Goal: Task Accomplishment & Management: Complete application form

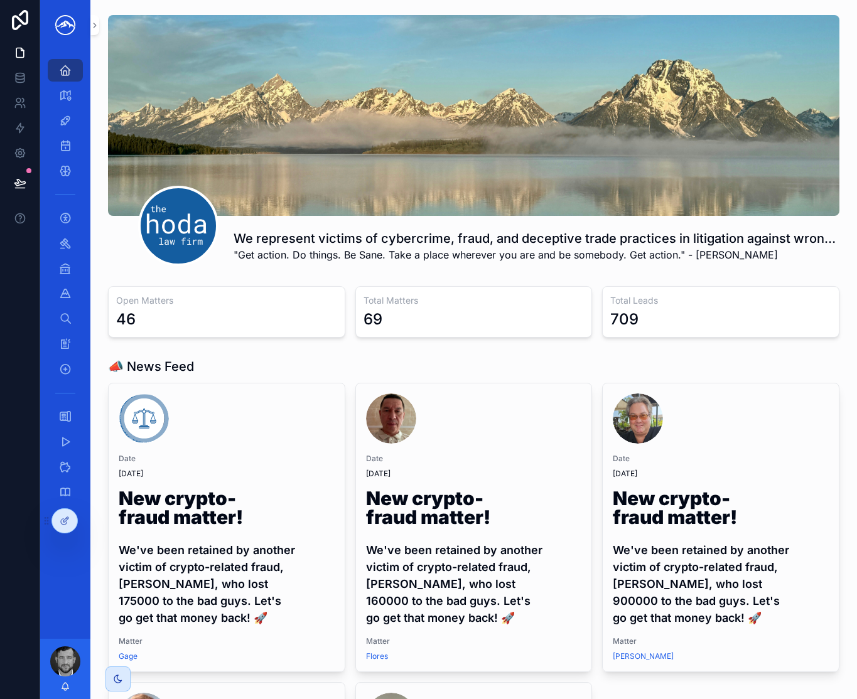
click at [95, 25] on icon "scrollable content" at bounding box center [95, 25] width 3 height 4
click at [83, 25] on link "scrollable content" at bounding box center [65, 25] width 35 height 20
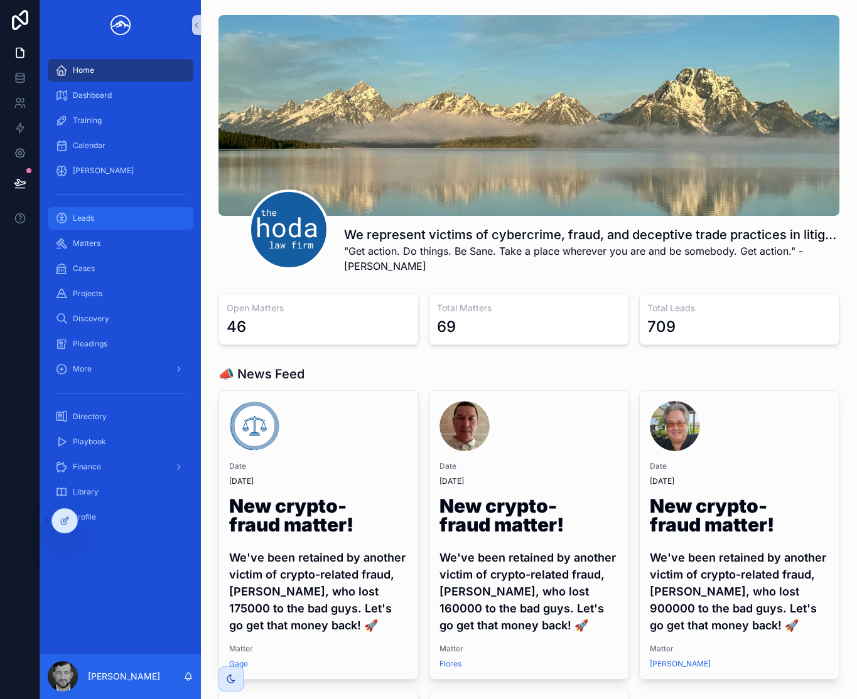
click at [115, 215] on div "Leads" at bounding box center [120, 218] width 131 height 20
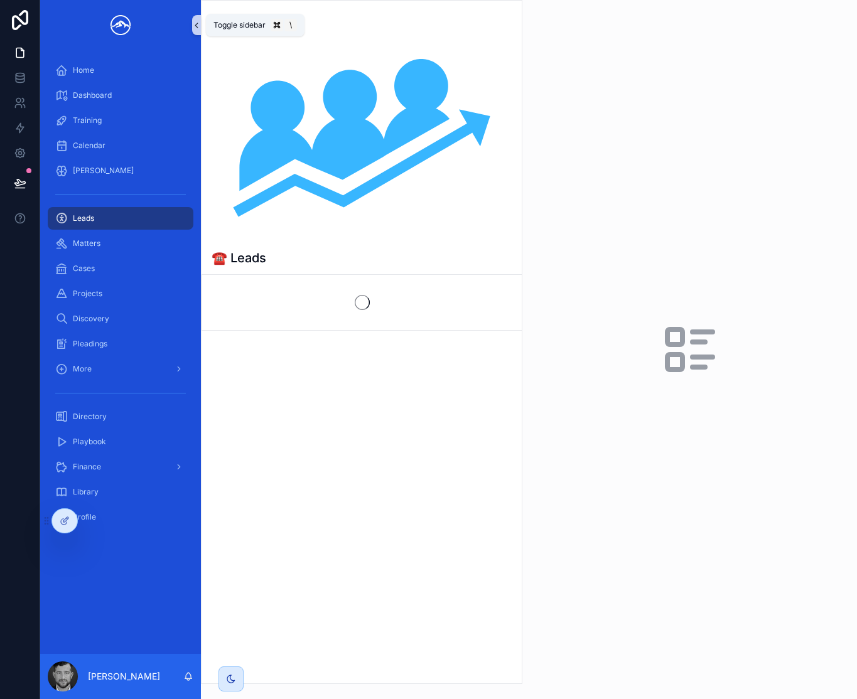
click at [195, 33] on button "scrollable content" at bounding box center [196, 25] width 9 height 20
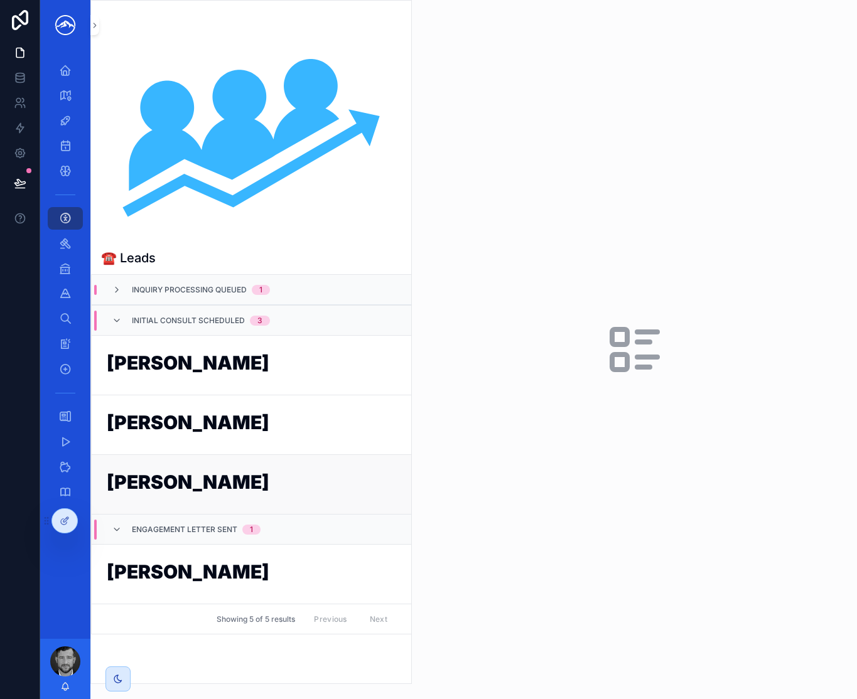
click at [185, 476] on h1 "[PERSON_NAME]" at bounding box center [251, 485] width 289 height 24
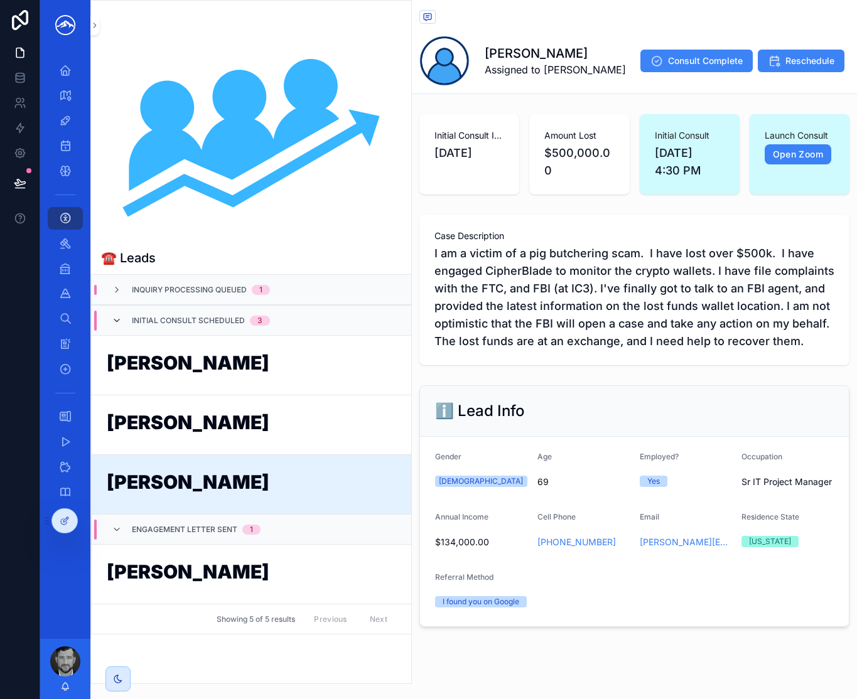
click at [116, 322] on icon "scrollable content" at bounding box center [117, 321] width 10 height 10
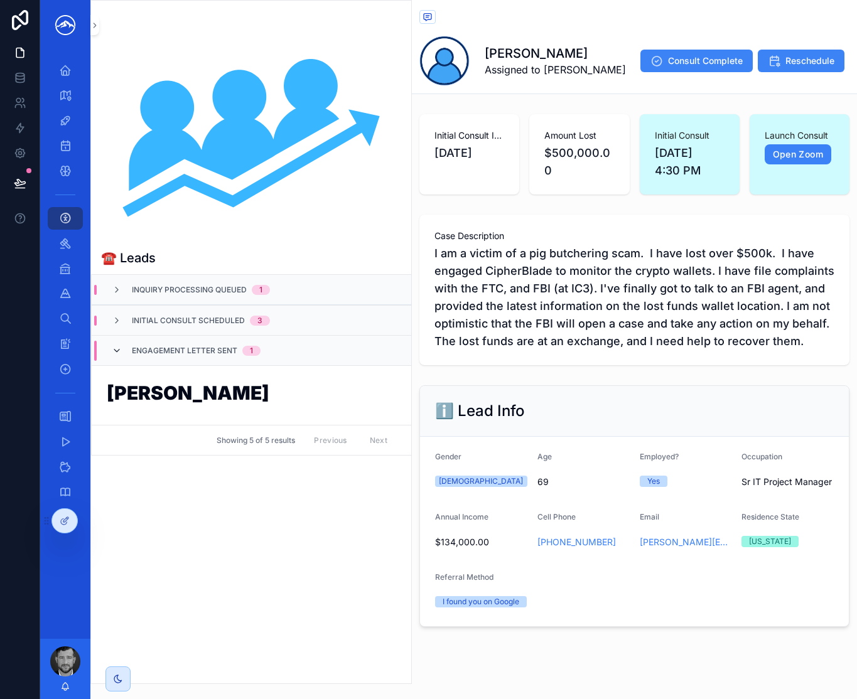
click at [115, 353] on icon "scrollable content" at bounding box center [117, 351] width 10 height 10
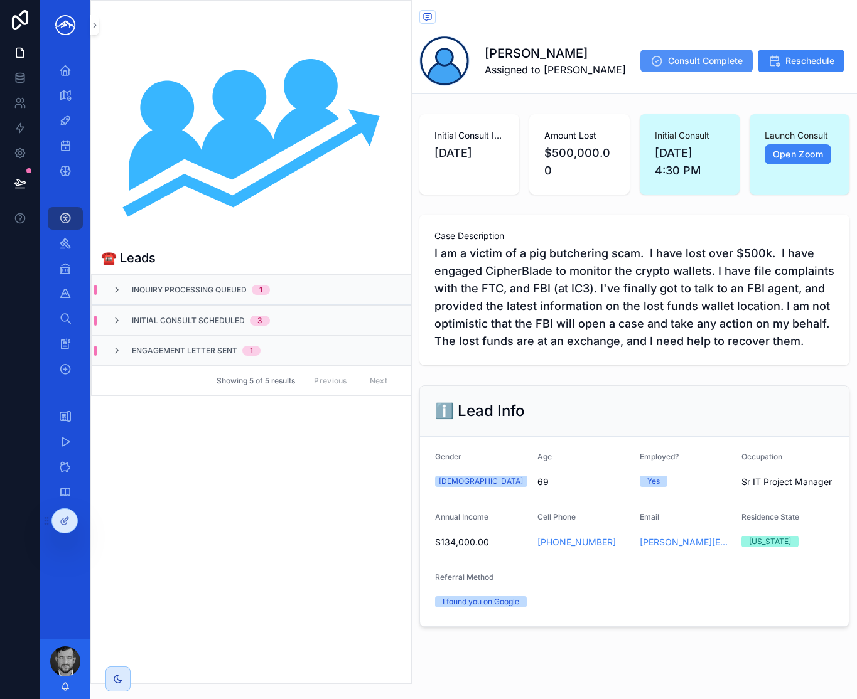
click at [655, 65] on button "Consult Complete" at bounding box center [696, 61] width 112 height 23
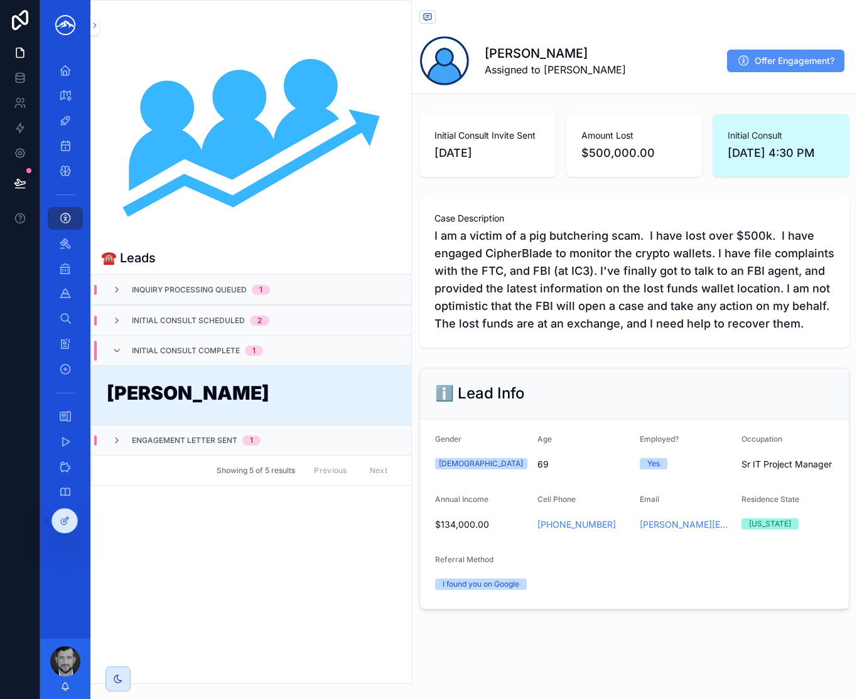
click at [754, 61] on span "Offer Engagement?" at bounding box center [794, 61] width 80 height 13
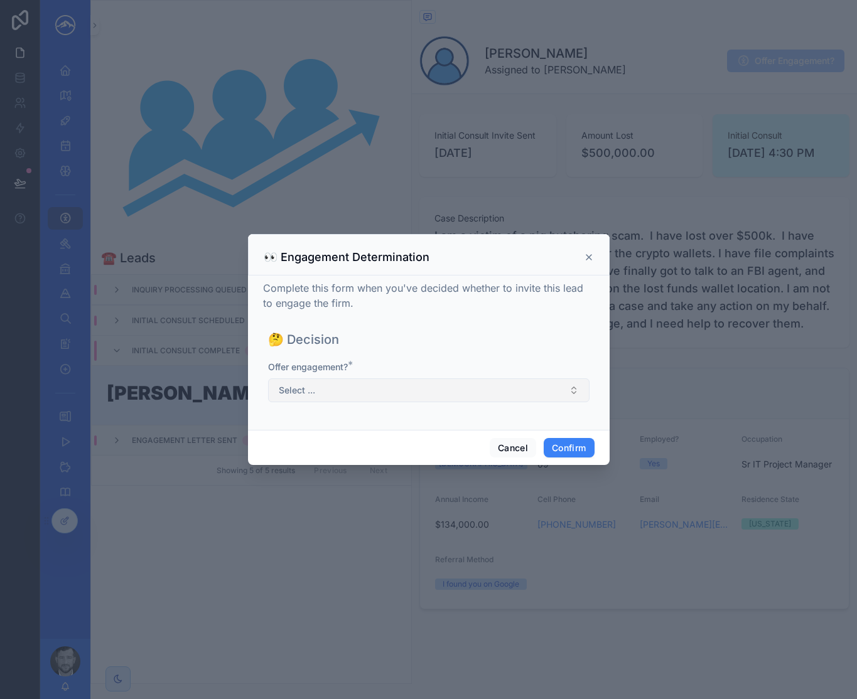
click at [444, 397] on button "Select ..." at bounding box center [428, 390] width 321 height 24
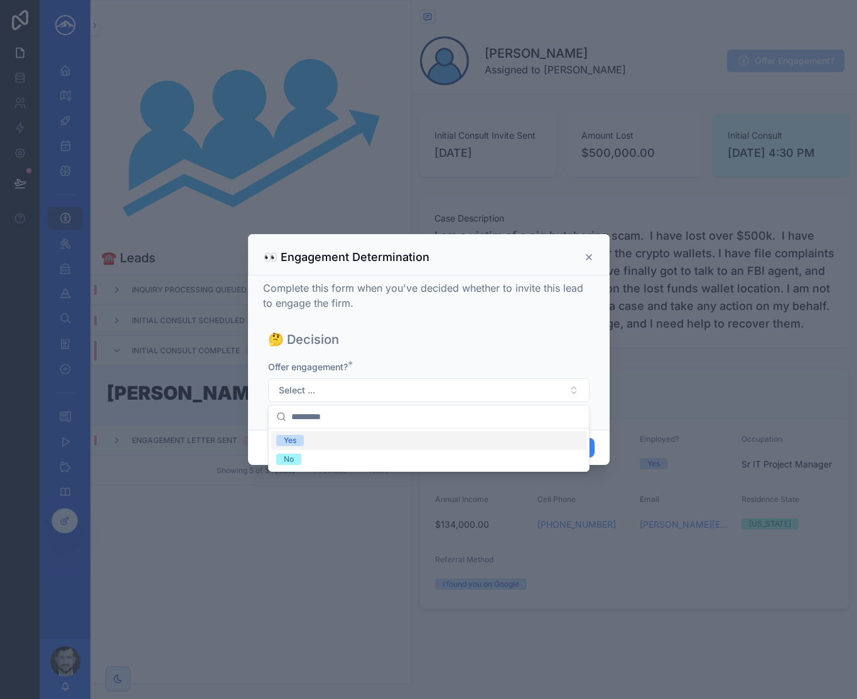
click at [446, 441] on div "Yes" at bounding box center [428, 440] width 315 height 19
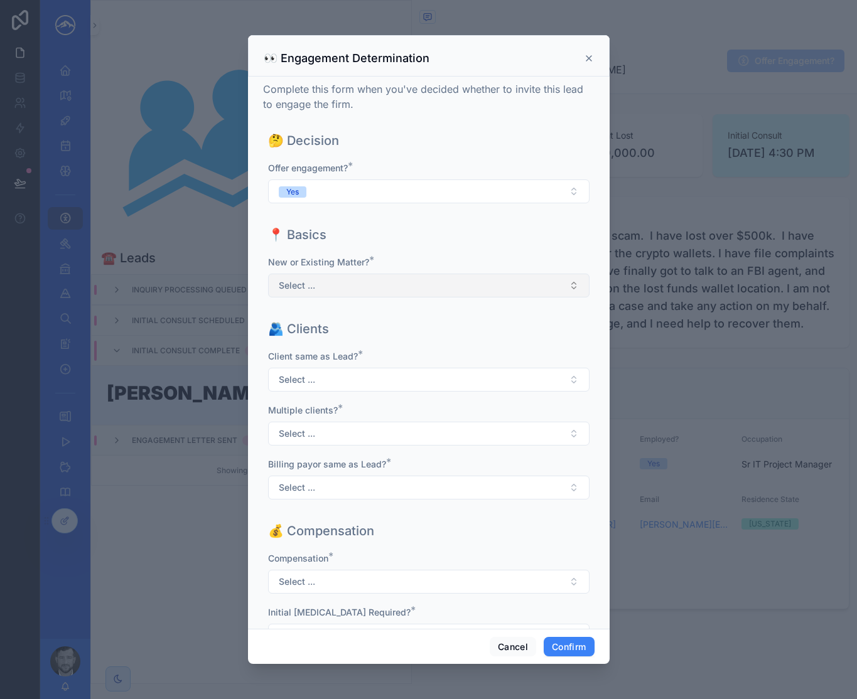
click at [441, 287] on button "Select ..." at bounding box center [428, 286] width 321 height 24
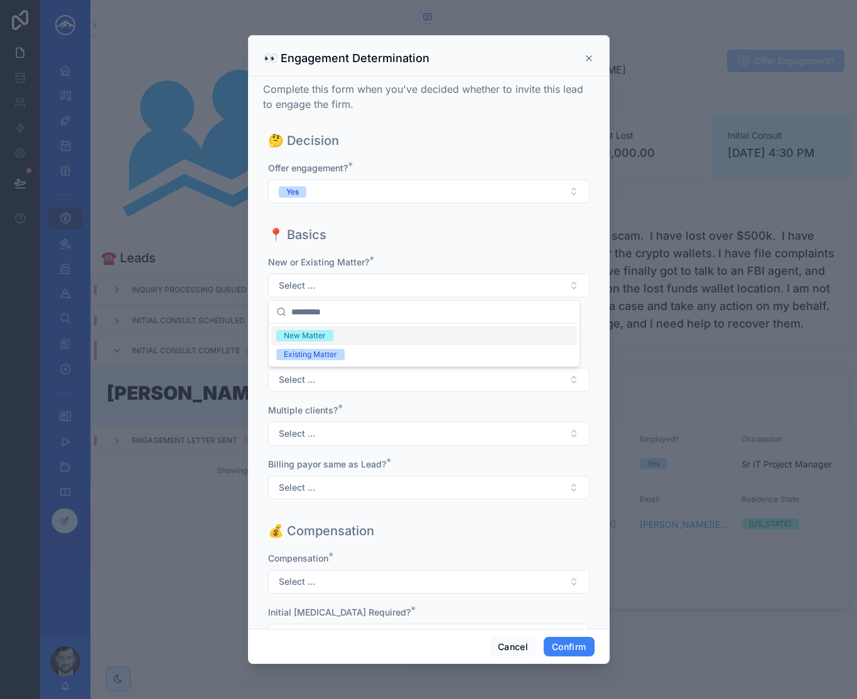
click at [433, 333] on div "New Matter" at bounding box center [424, 335] width 306 height 19
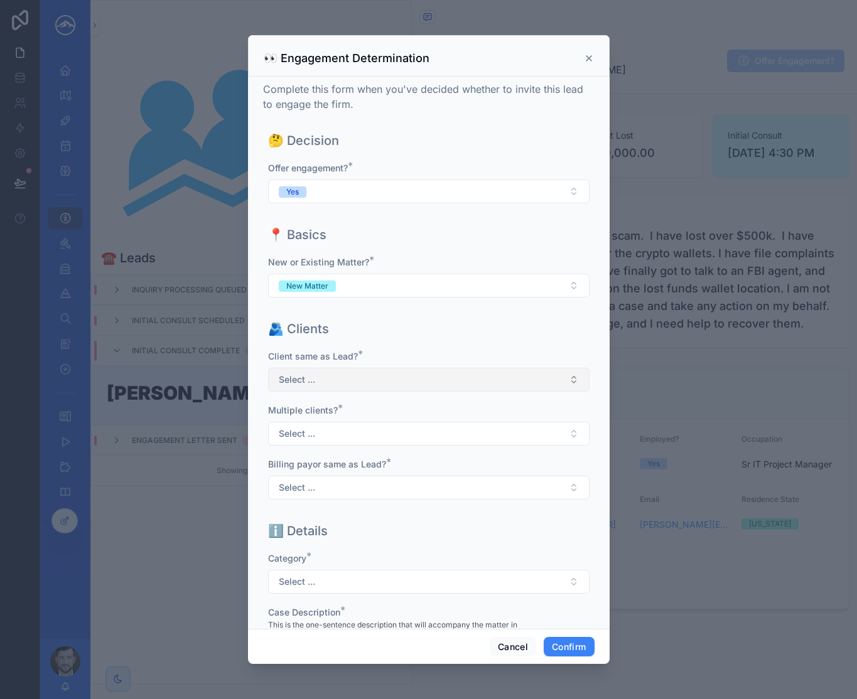
click at [428, 381] on button "Select ..." at bounding box center [428, 380] width 321 height 24
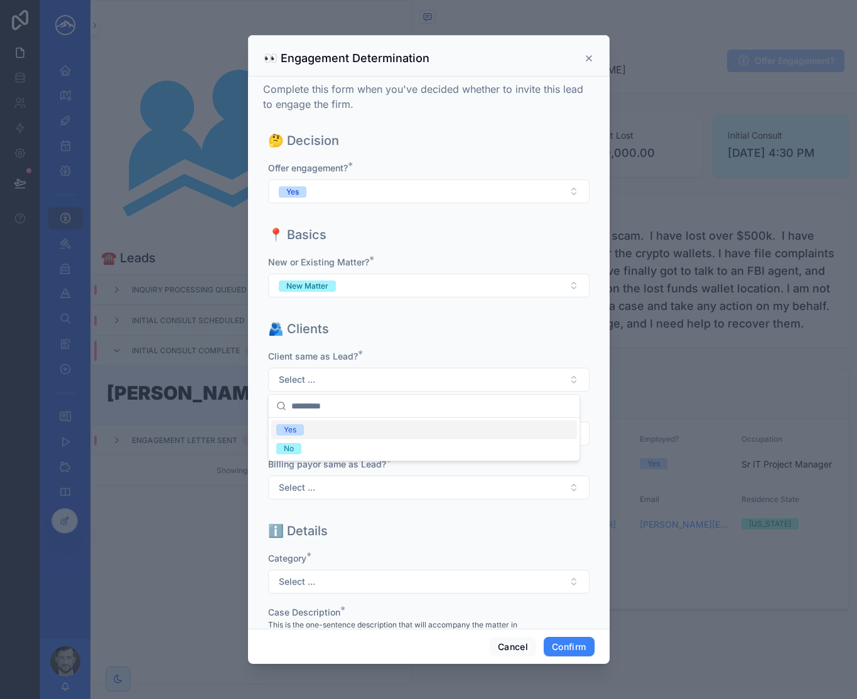
click at [417, 430] on div "Yes" at bounding box center [424, 430] width 306 height 19
click at [421, 438] on button "Select ..." at bounding box center [428, 434] width 321 height 24
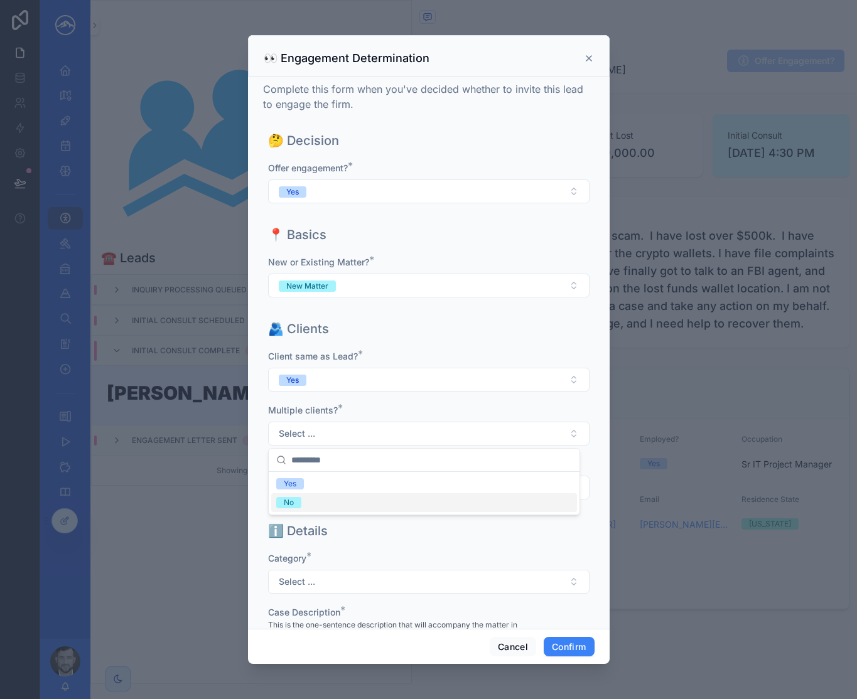
click at [399, 509] on div "No" at bounding box center [424, 502] width 306 height 19
click at [404, 500] on div "Client same as Lead? * Yes Multiple clients? * No Billing payor same as Lead? *…" at bounding box center [428, 431] width 321 height 162
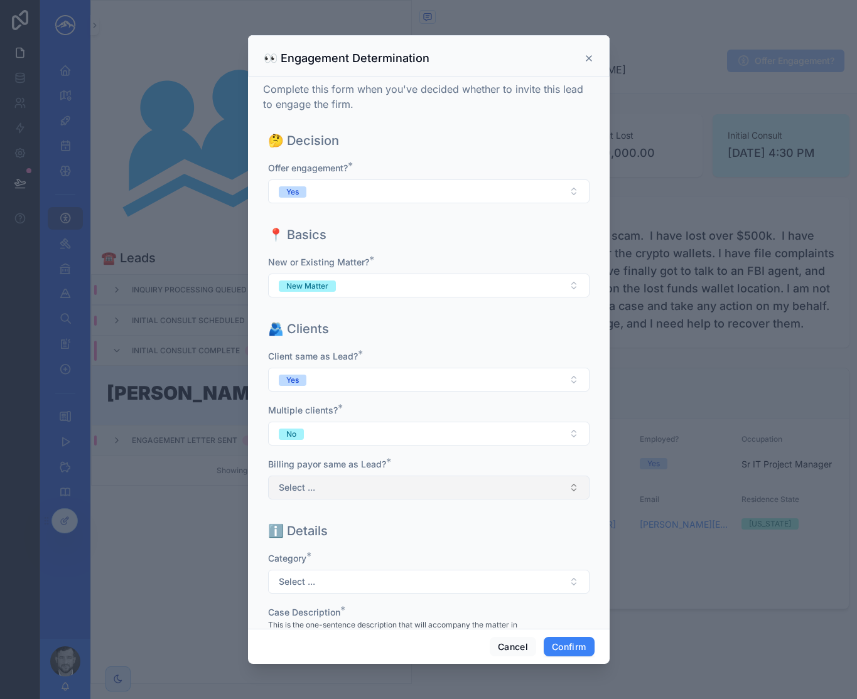
click at [410, 490] on button "Select ..." at bounding box center [428, 488] width 321 height 24
click at [399, 538] on div "Yes" at bounding box center [424, 537] width 306 height 19
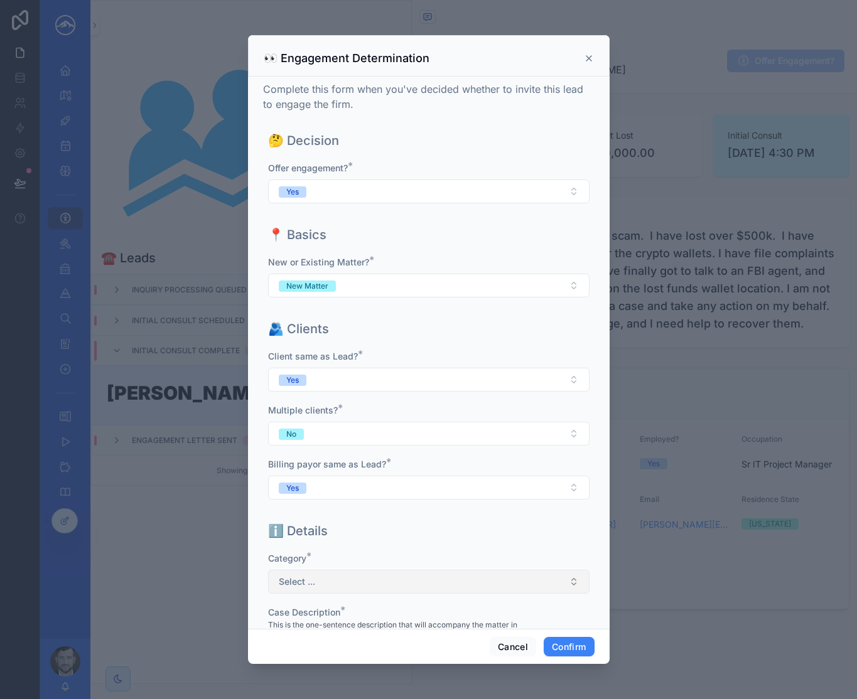
click at [401, 585] on button "Select ..." at bounding box center [428, 582] width 321 height 24
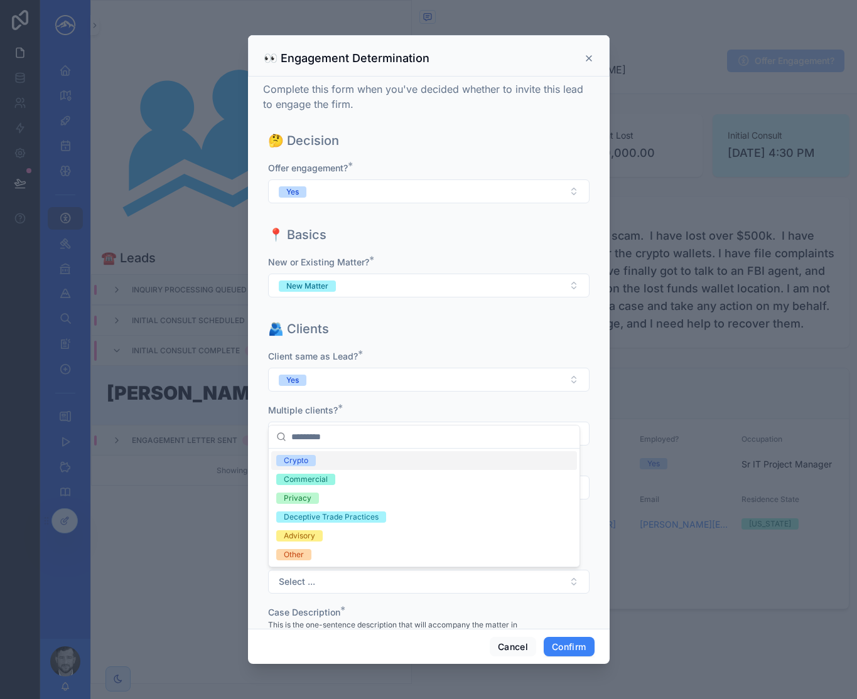
click at [411, 463] on div "Crypto" at bounding box center [424, 460] width 306 height 19
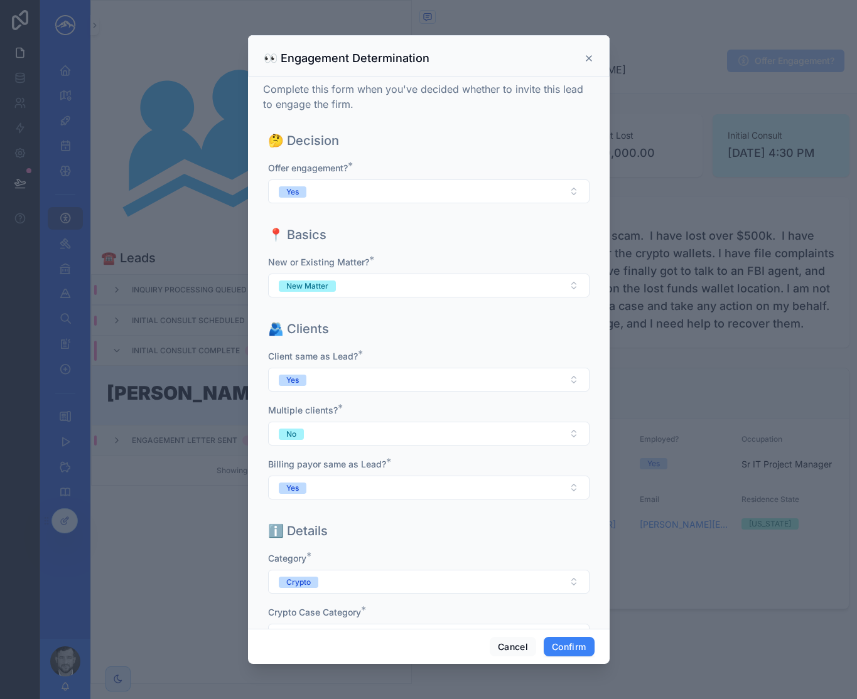
scroll to position [199, 0]
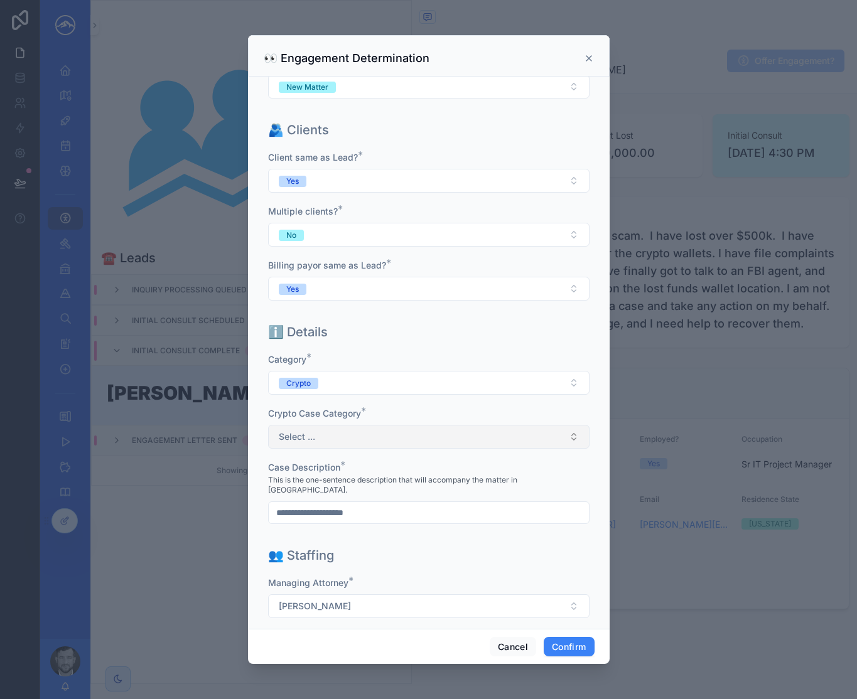
click at [409, 433] on button "Select ..." at bounding box center [428, 437] width 321 height 24
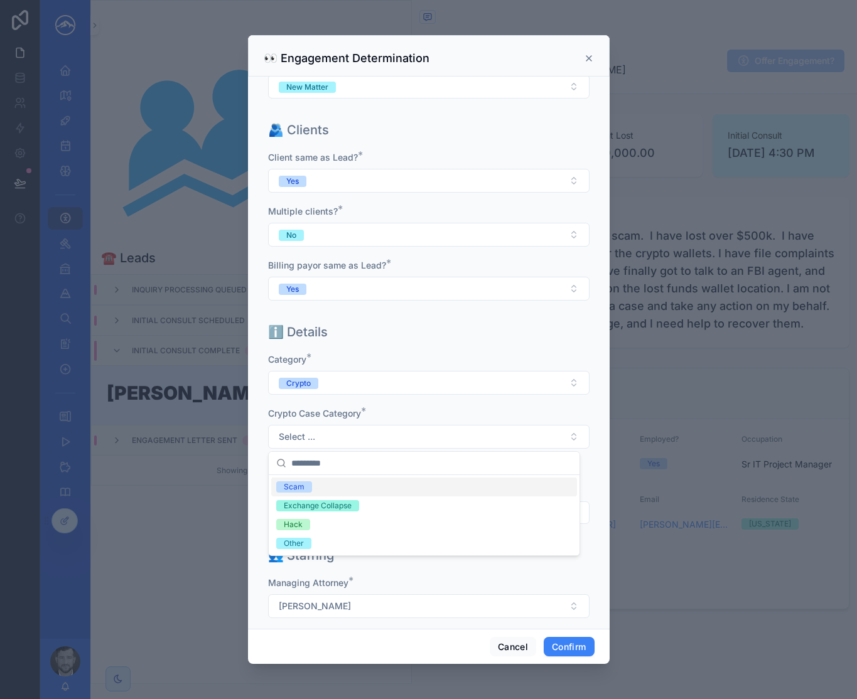
click at [390, 481] on div "Scam" at bounding box center [424, 487] width 306 height 19
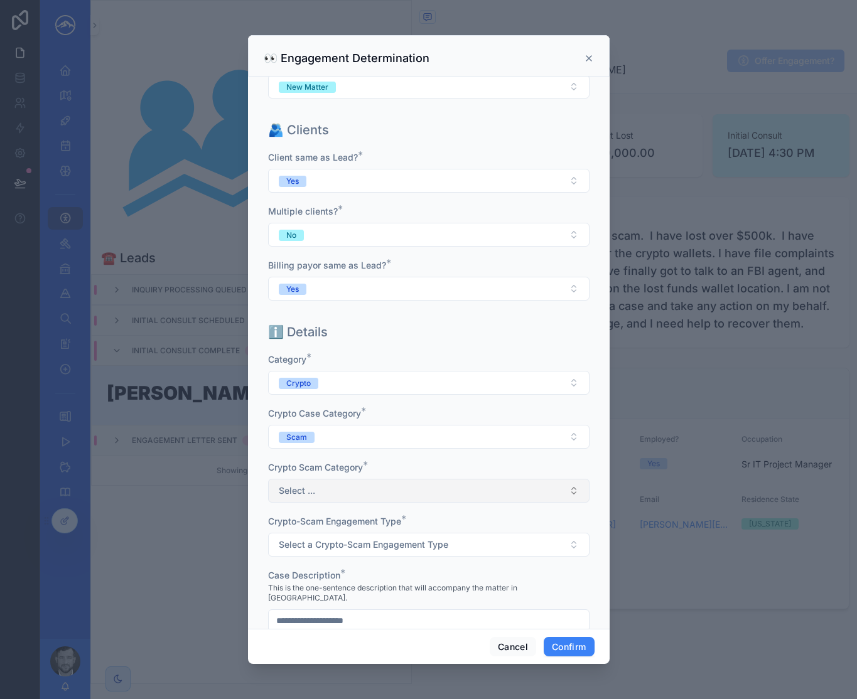
click at [395, 492] on button "Select ..." at bounding box center [428, 491] width 321 height 24
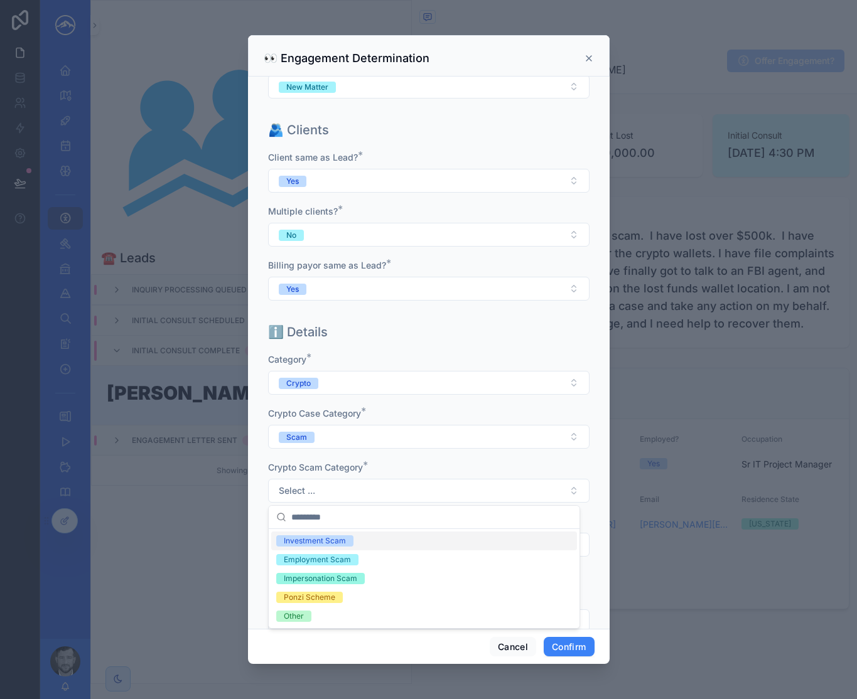
click at [383, 545] on div "Investment Scam" at bounding box center [424, 541] width 306 height 19
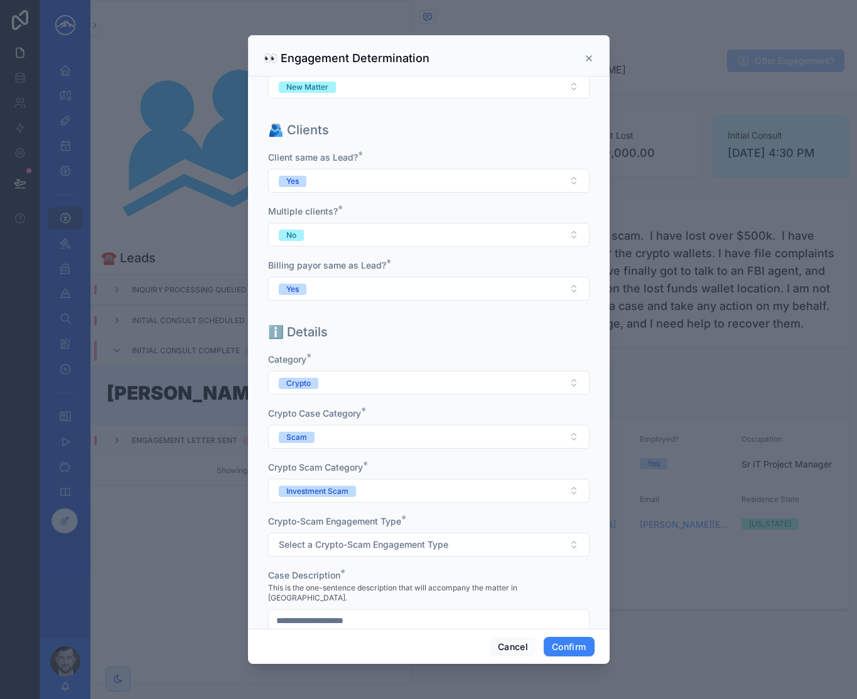
scroll to position [309, 0]
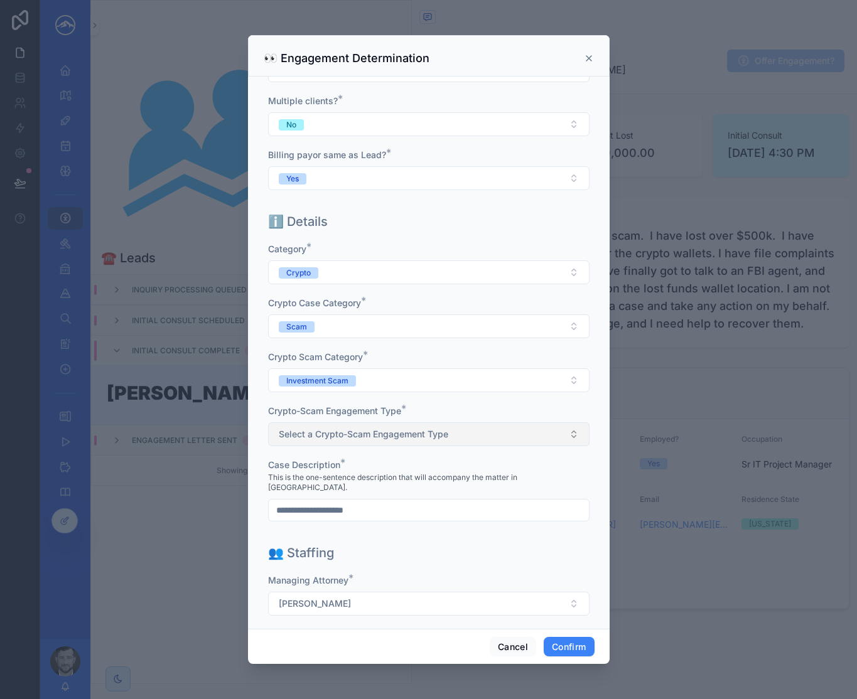
click at [412, 438] on span "Select a Crypto-Scam Engagement Type" at bounding box center [363, 434] width 169 height 13
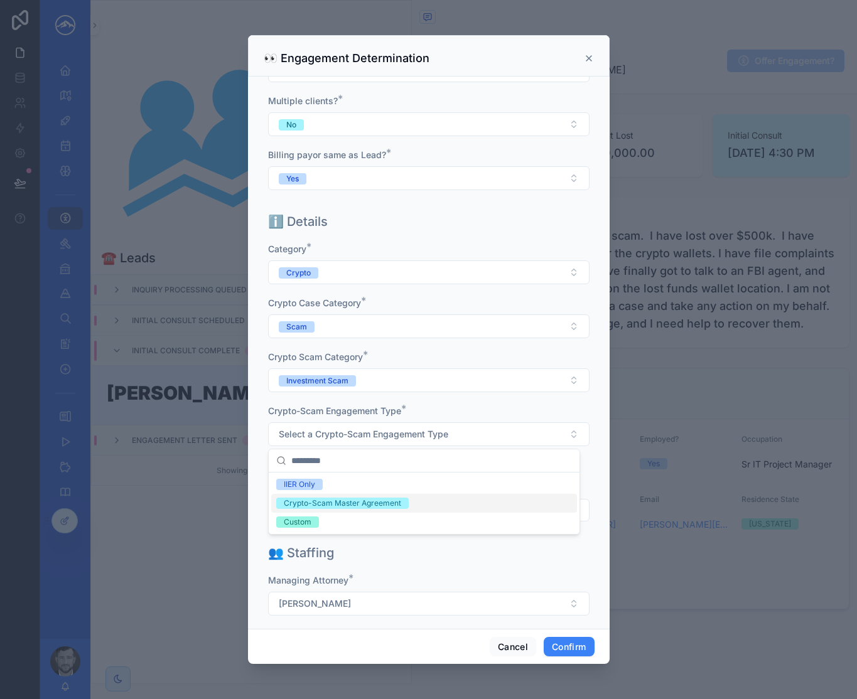
click at [387, 499] on div "Crypto-Scam Master Agreement" at bounding box center [342, 503] width 117 height 11
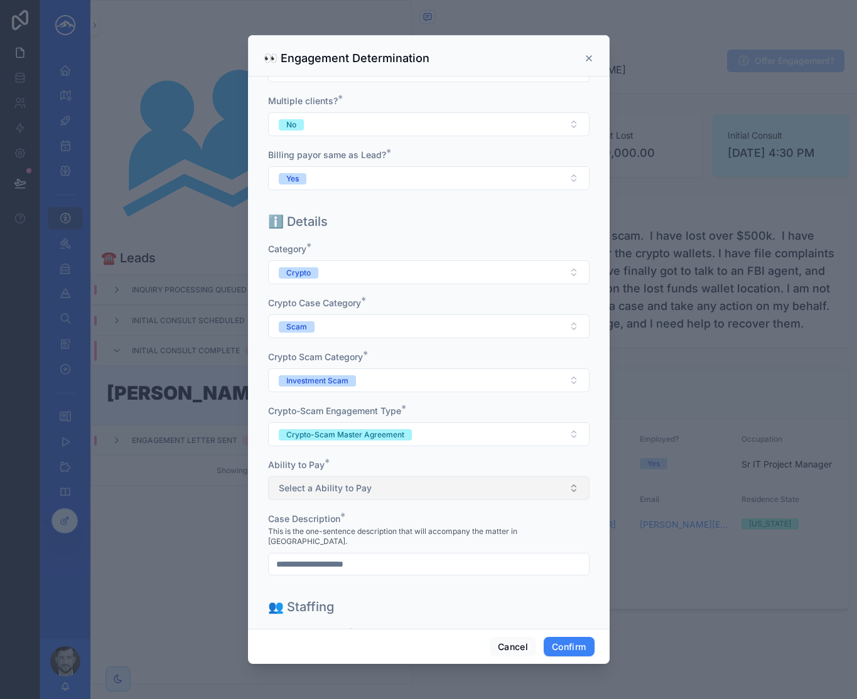
click at [399, 493] on button "Select a Ability to Pay" at bounding box center [428, 488] width 321 height 24
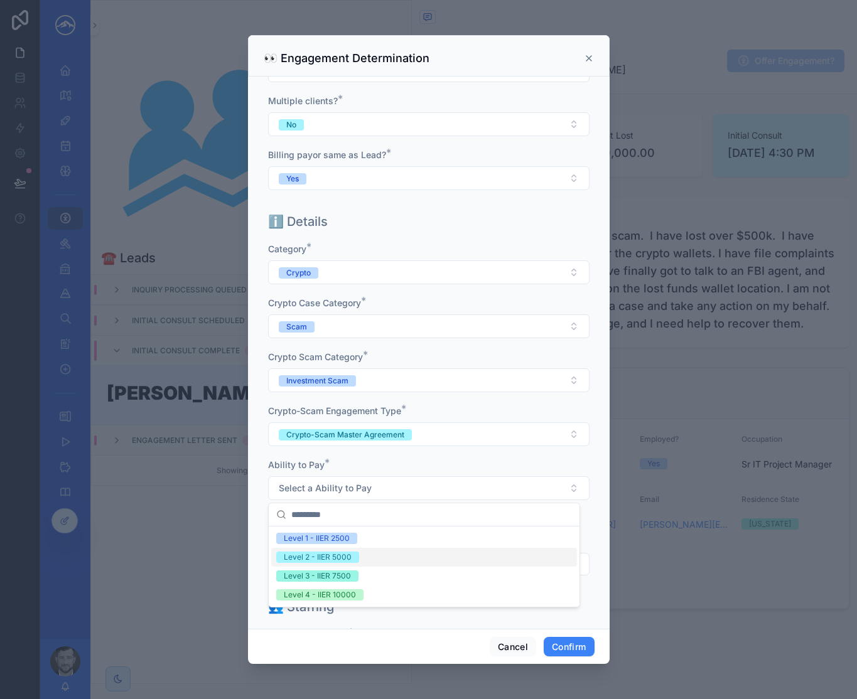
click at [379, 555] on div "Level 2 - IIER 5000" at bounding box center [424, 557] width 306 height 19
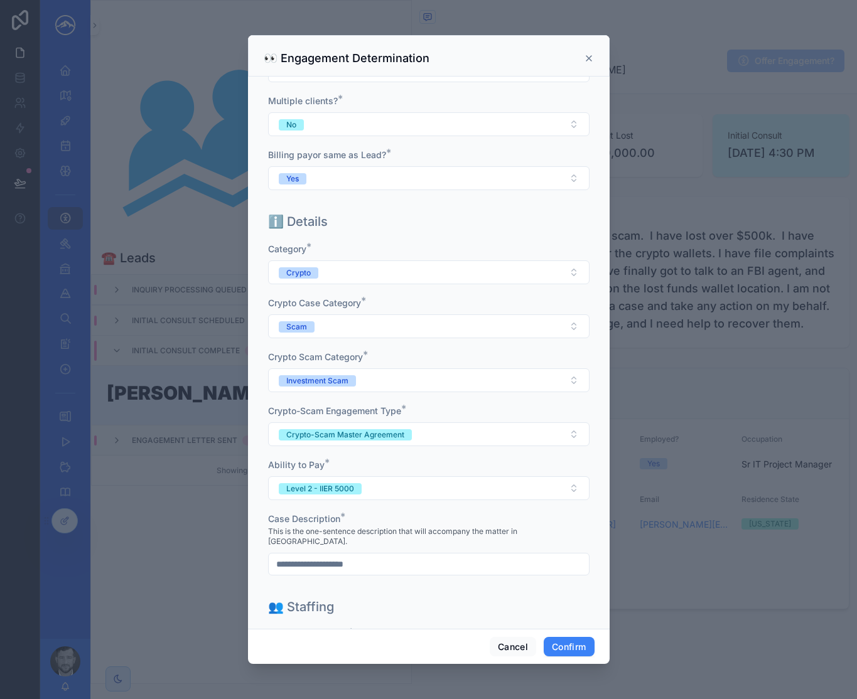
scroll to position [417, 0]
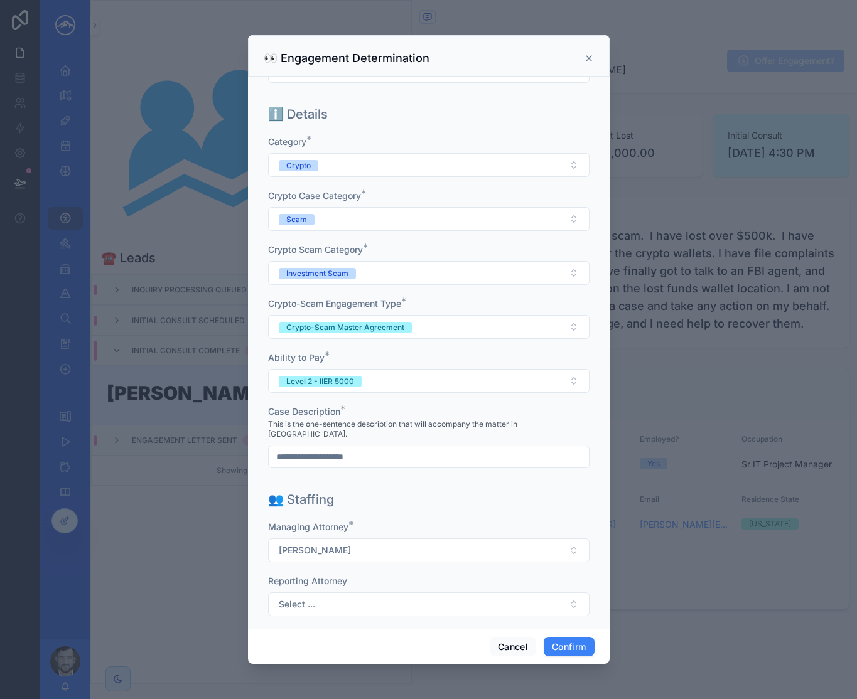
click at [364, 448] on input "text" at bounding box center [429, 457] width 320 height 18
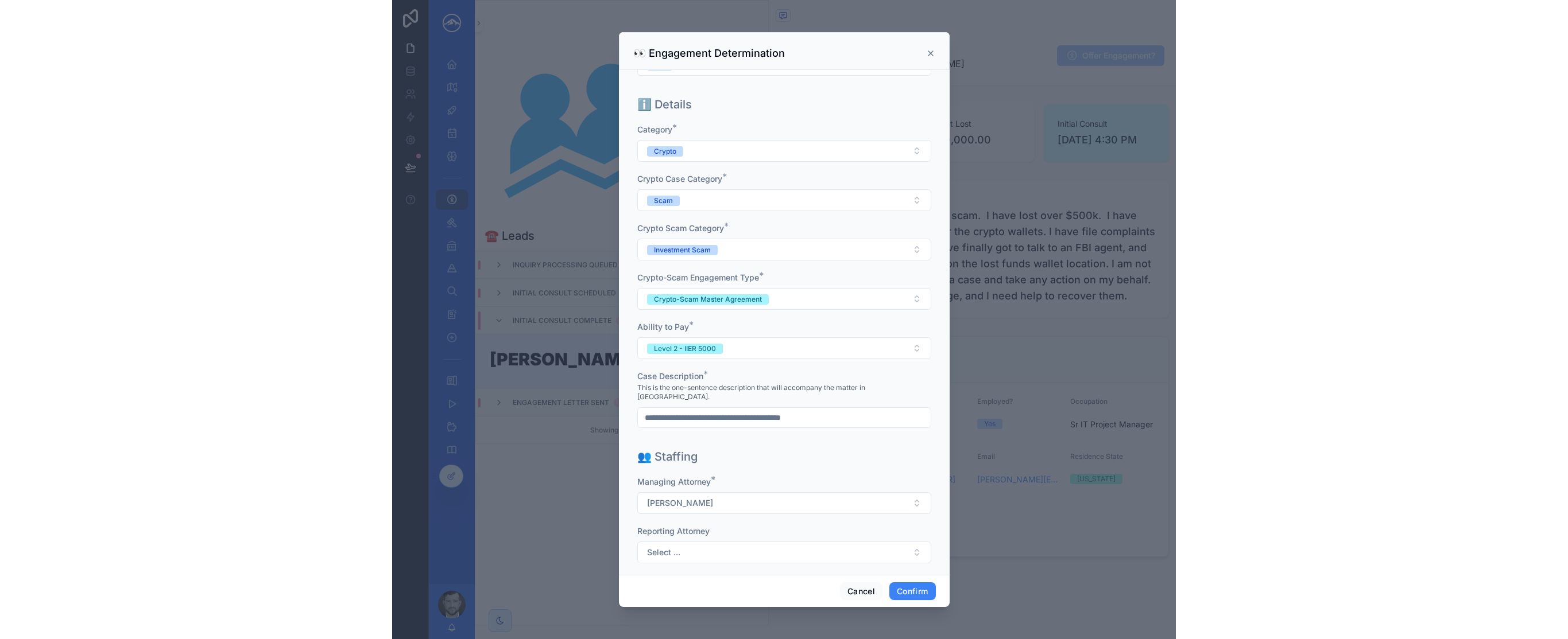
scroll to position [485, 0]
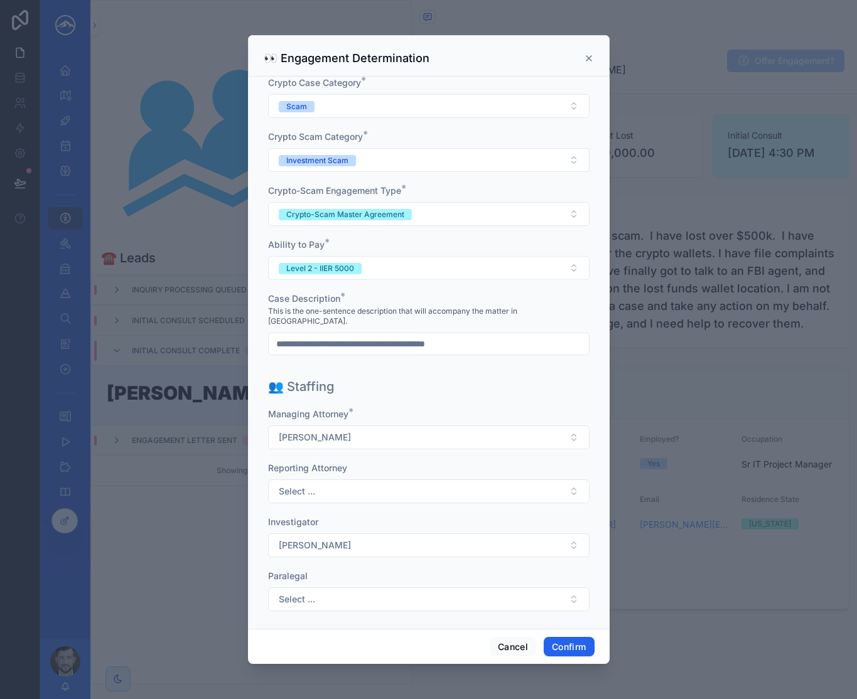
type input "**********"
click at [565, 642] on button "Confirm" at bounding box center [569, 647] width 50 height 20
